Goal: Information Seeking & Learning: Find specific fact

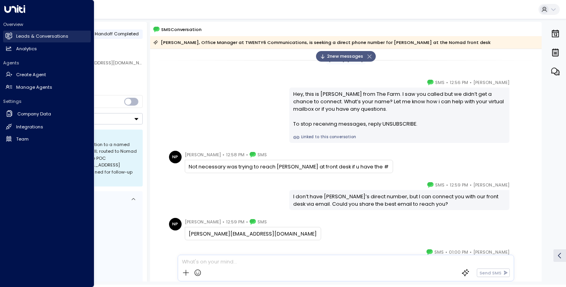
click at [28, 35] on h2 "Leads & Conversations" at bounding box center [42, 36] width 52 height 7
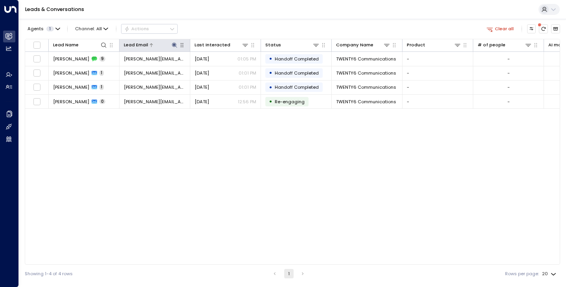
click at [176, 46] on icon at bounding box center [174, 44] width 5 height 5
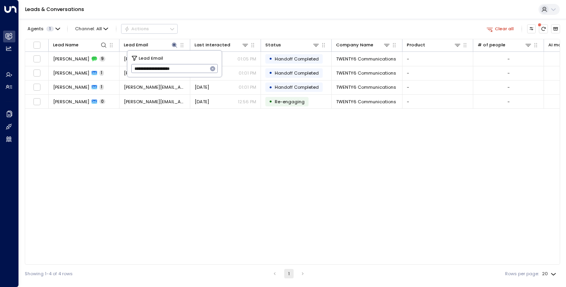
click at [211, 67] on icon "button" at bounding box center [212, 68] width 5 height 5
click at [194, 68] on input "text" at bounding box center [174, 68] width 87 height 13
paste input "**********"
type input "**********"
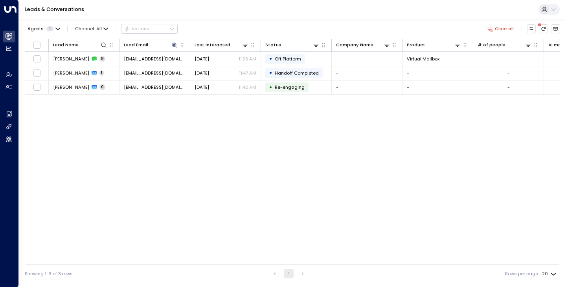
click at [282, 25] on div "Agents 1 Channel: All Actions Clear all" at bounding box center [292, 29] width 535 height 14
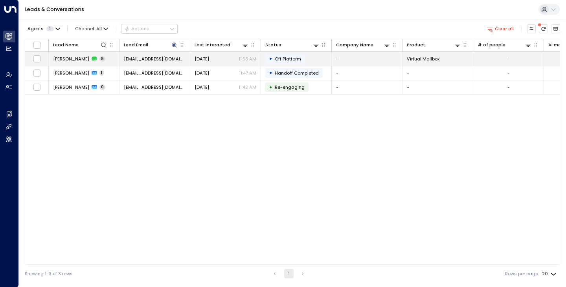
click at [58, 58] on span "[PERSON_NAME]" at bounding box center [71, 59] width 36 height 6
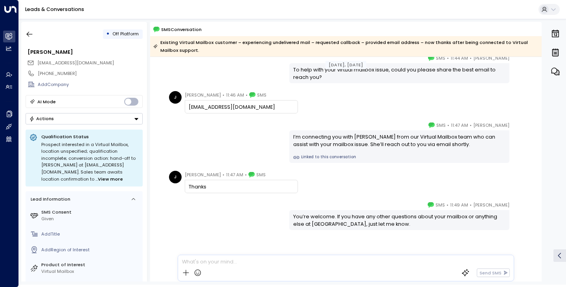
click at [203, 148] on div "[PERSON_NAME] • 11:47 AM • SMS I’m connecting you with [PERSON_NAME] from our V…" at bounding box center [346, 142] width 358 height 42
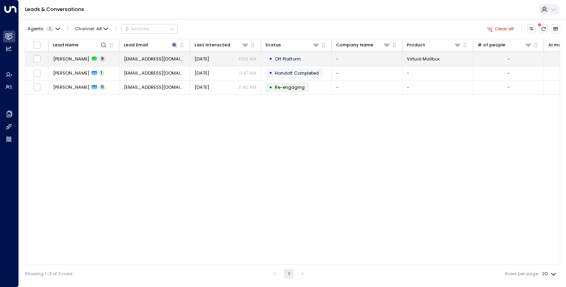
click at [57, 60] on span "[PERSON_NAME]" at bounding box center [71, 59] width 36 height 6
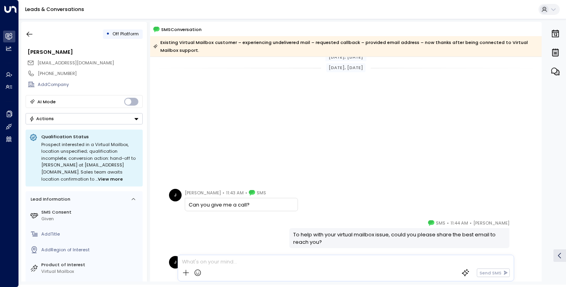
scroll to position [176, 0]
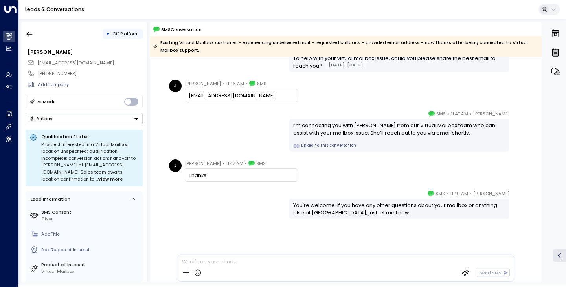
click at [223, 139] on div "[PERSON_NAME] • 11:47 AM • SMS I’m connecting you with [PERSON_NAME] from our V…" at bounding box center [346, 131] width 358 height 42
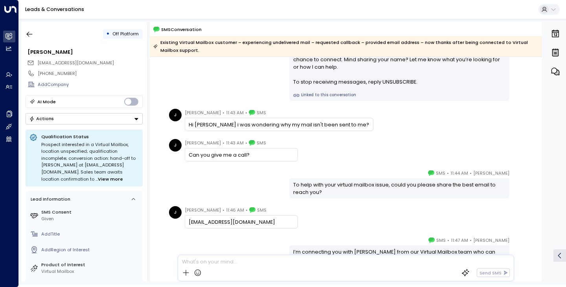
scroll to position [47, 0]
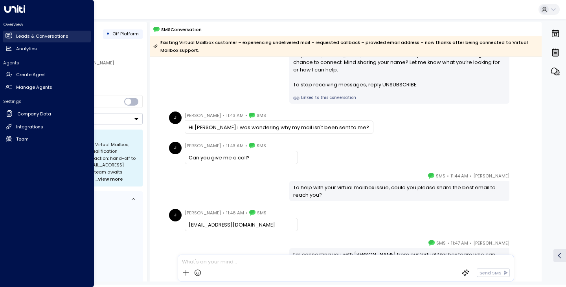
click at [36, 37] on h2 "Leads & Conversations" at bounding box center [42, 36] width 52 height 7
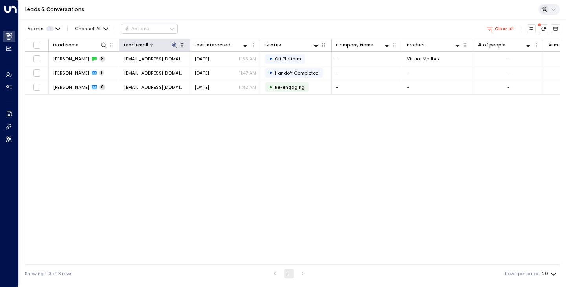
click at [175, 44] on icon at bounding box center [174, 44] width 5 height 5
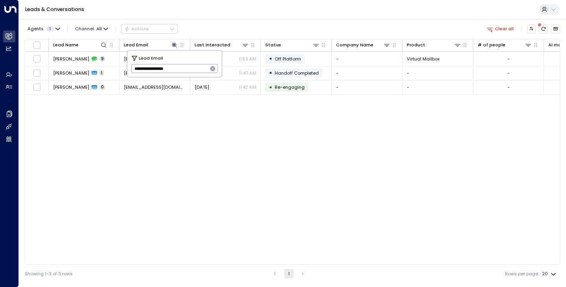
click at [213, 71] on icon "button" at bounding box center [212, 68] width 5 height 5
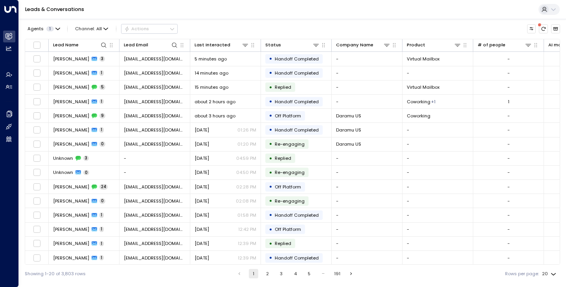
click at [214, 23] on div "Agents 1 Channel: All Actions" at bounding box center [292, 29] width 535 height 14
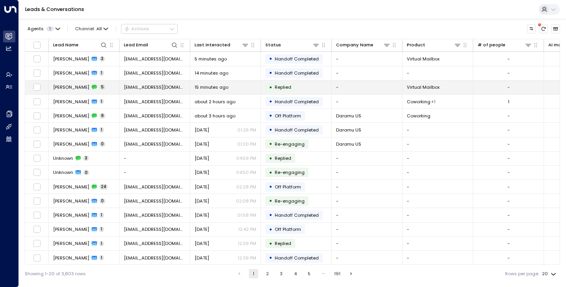
click at [65, 81] on td "[PERSON_NAME] 5" at bounding box center [84, 88] width 71 height 14
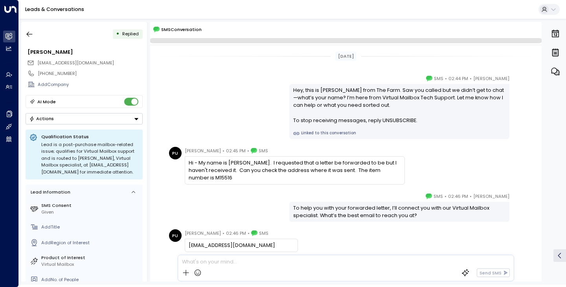
scroll to position [110, 0]
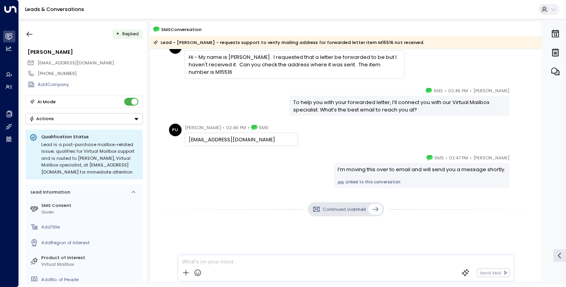
click at [228, 104] on div "[PERSON_NAME] • 02:46 PM • SMS To help you with your forwarded letter, I’ll con…" at bounding box center [346, 101] width 358 height 29
